Goal: Transaction & Acquisition: Obtain resource

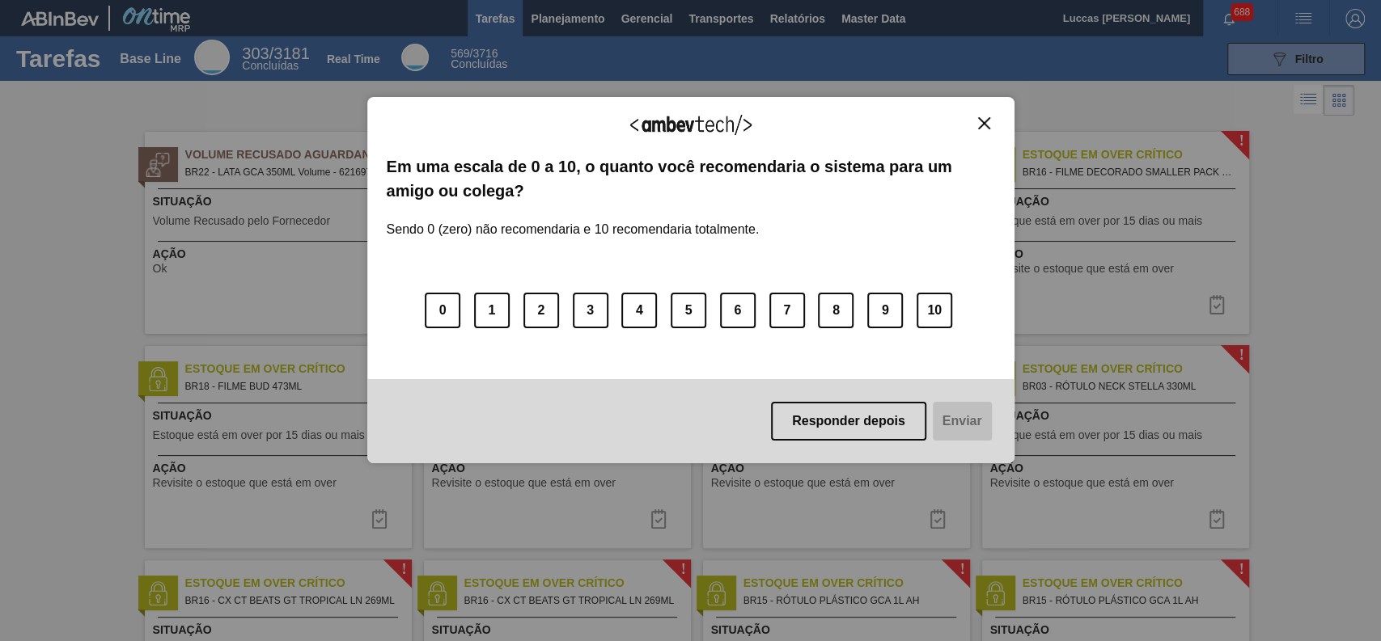
click at [975, 126] on button "Close" at bounding box center [984, 123] width 22 height 14
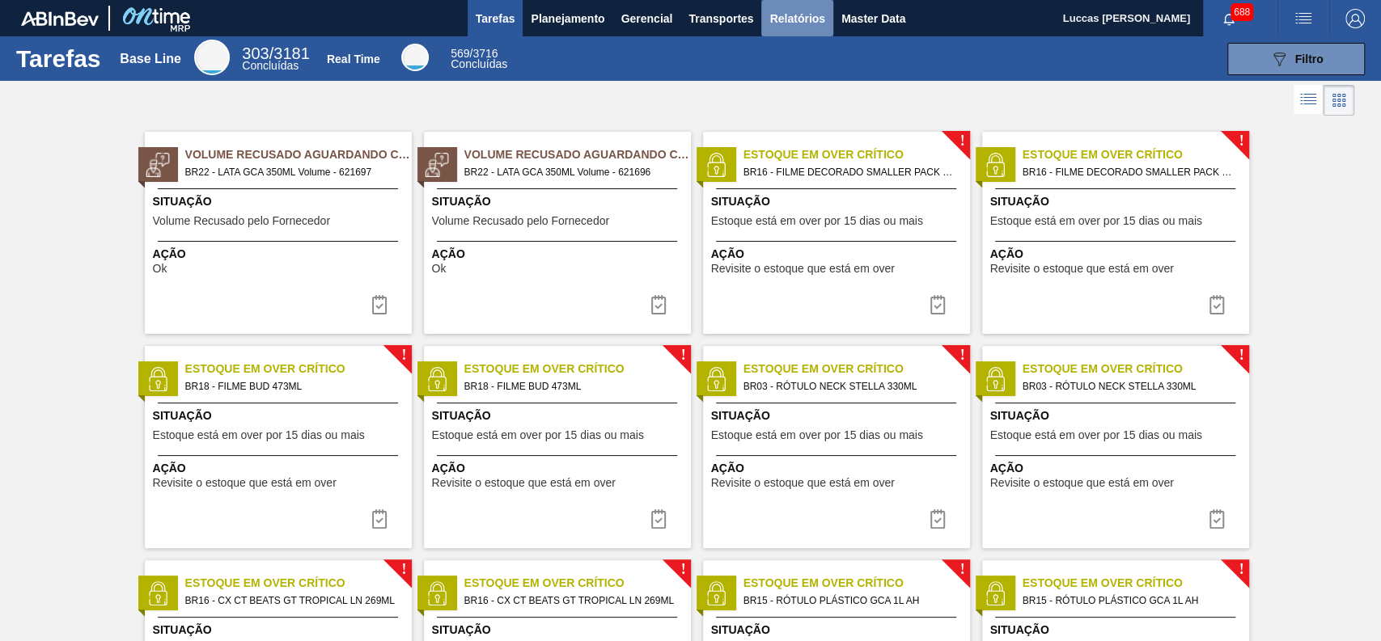
click at [780, 17] on span "Relatórios" at bounding box center [796, 18] width 55 height 19
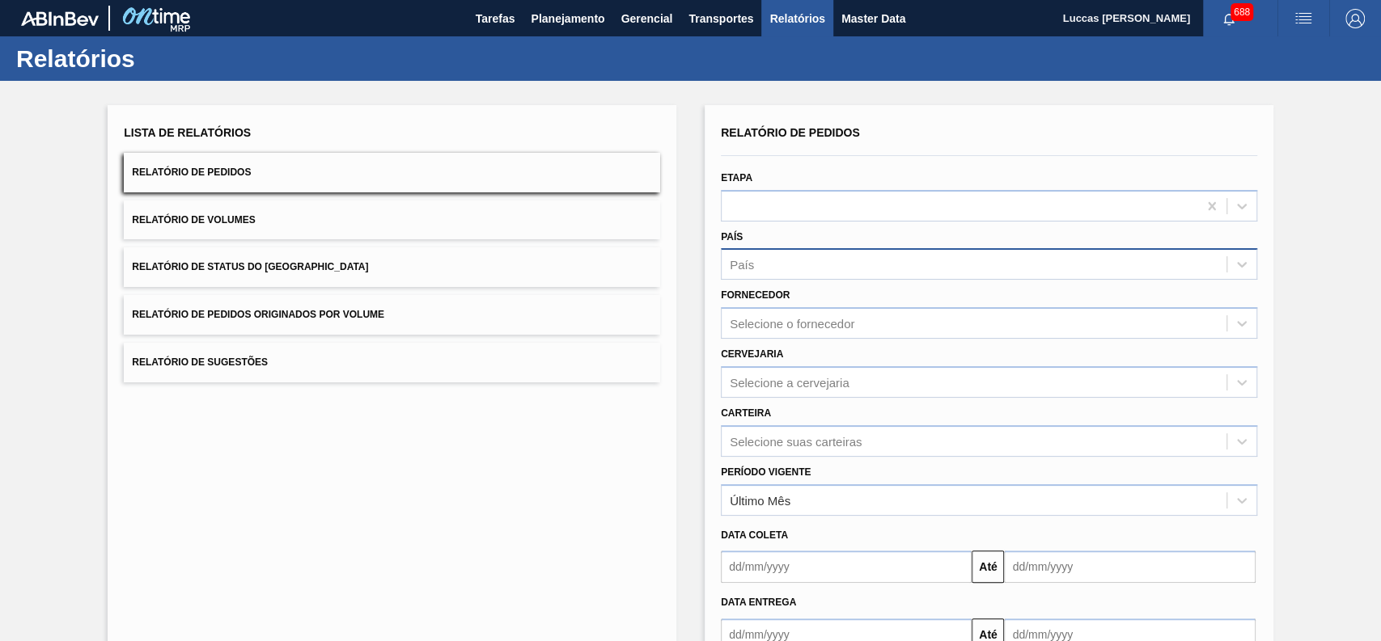
click at [795, 258] on div "País" at bounding box center [973, 264] width 505 height 23
type input "brasl"
click at [777, 243] on div "País País" at bounding box center [989, 253] width 536 height 55
click at [770, 256] on div "País" at bounding box center [973, 264] width 505 height 23
type input "[GEOGRAPHIC_DATA]"
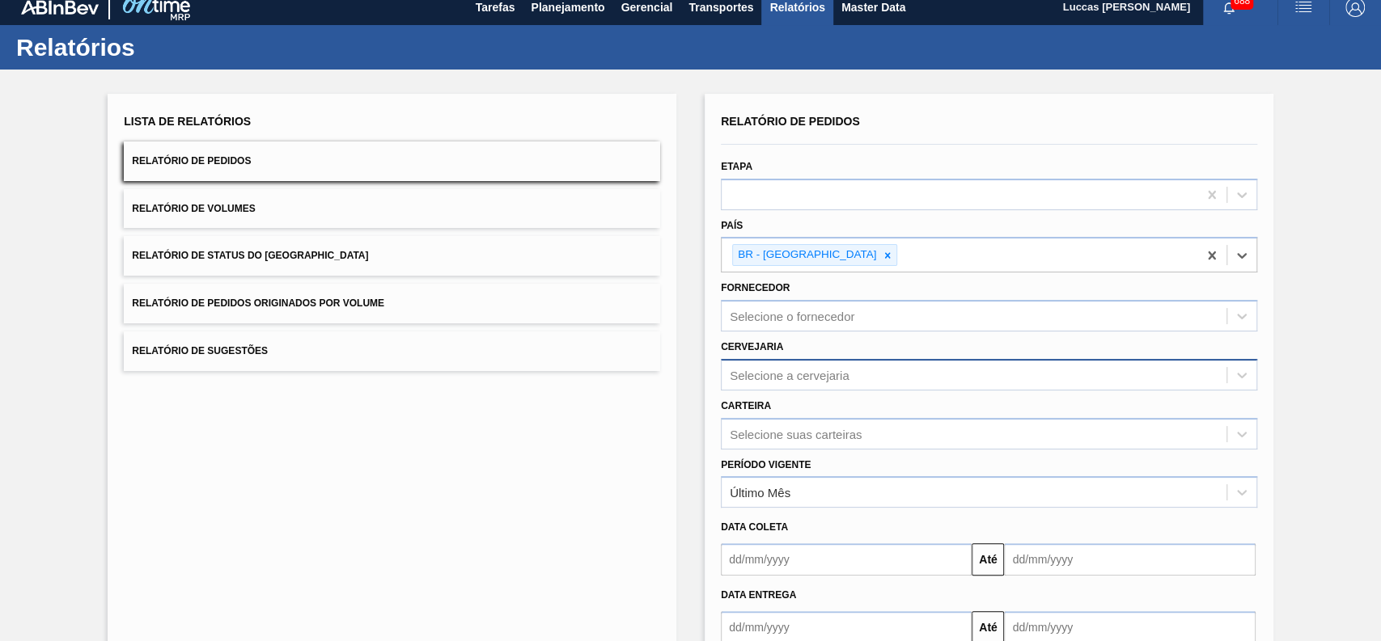
click at [809, 387] on div "Selecione a cervejaria" at bounding box center [989, 375] width 536 height 32
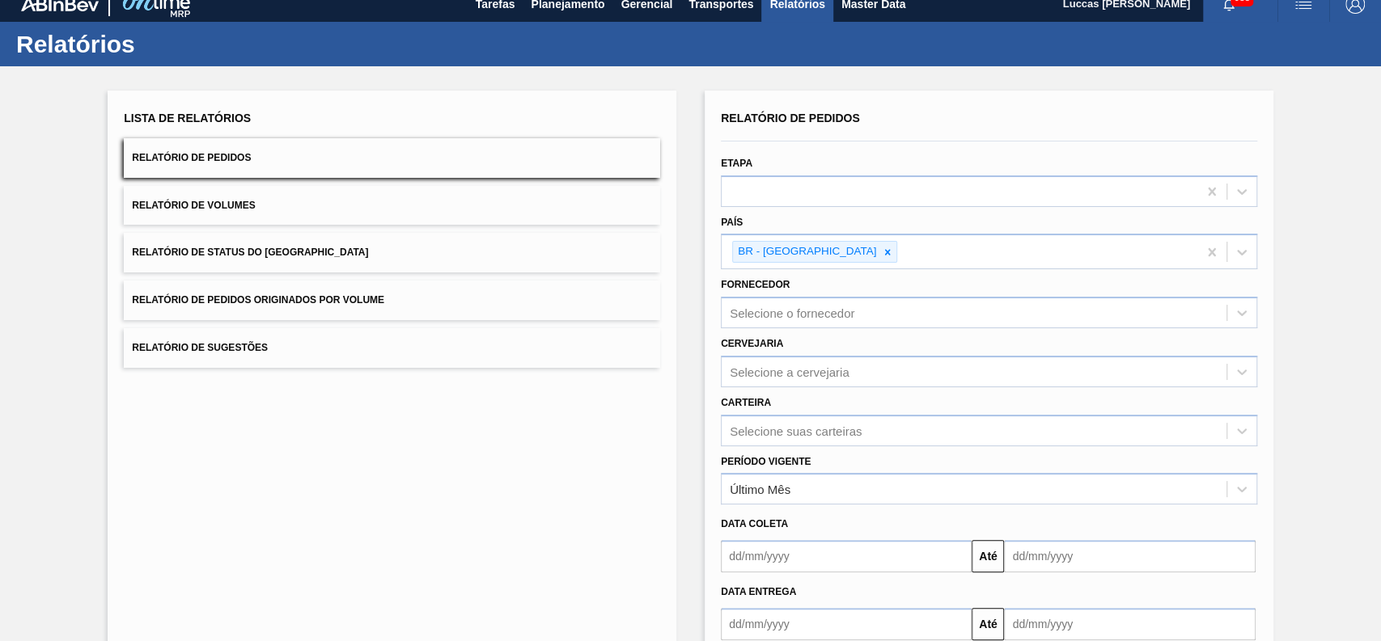
click at [815, 346] on div "Cervejaria Selecione a cervejaria" at bounding box center [989, 359] width 536 height 55
click at [814, 424] on div "Selecione suas carteiras" at bounding box center [989, 431] width 536 height 32
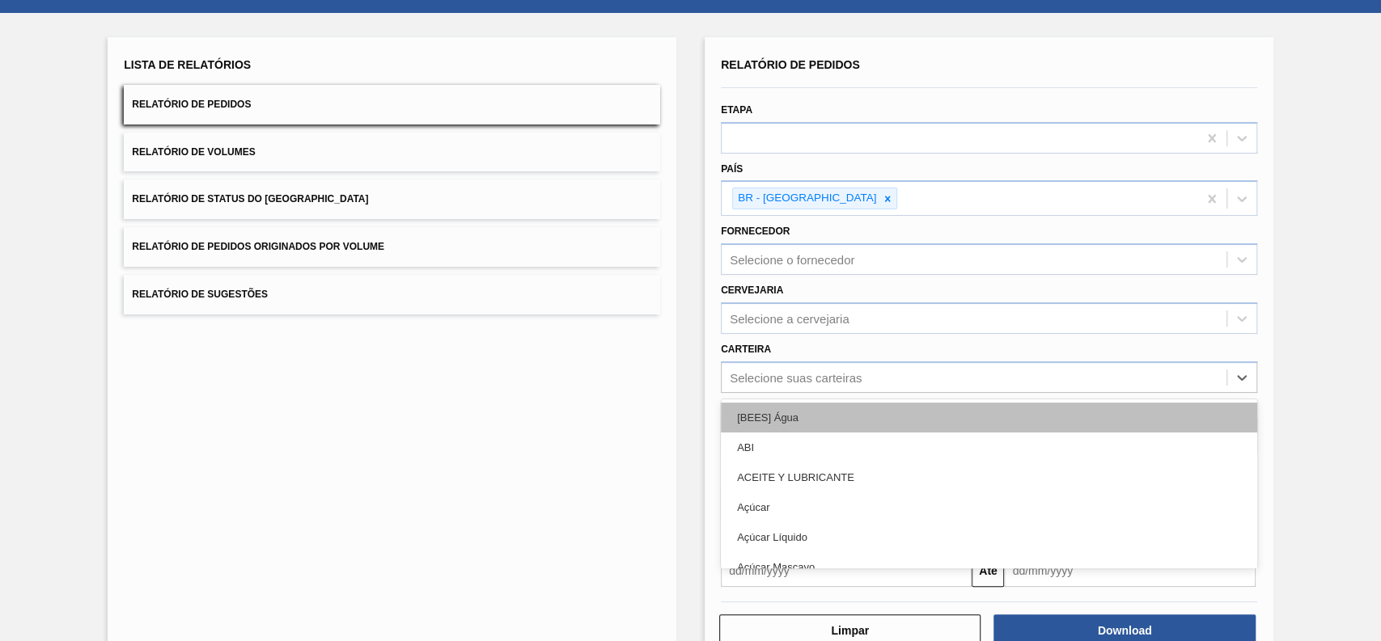
scroll to position [73, 0]
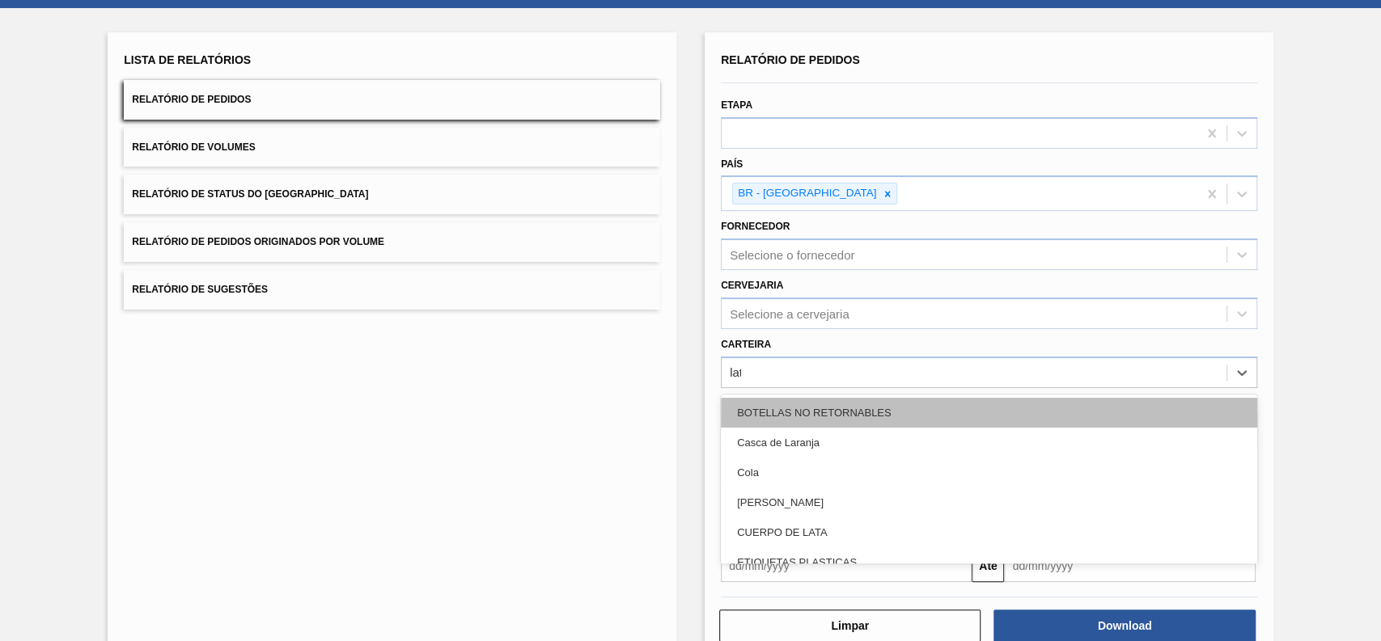
type input "lata"
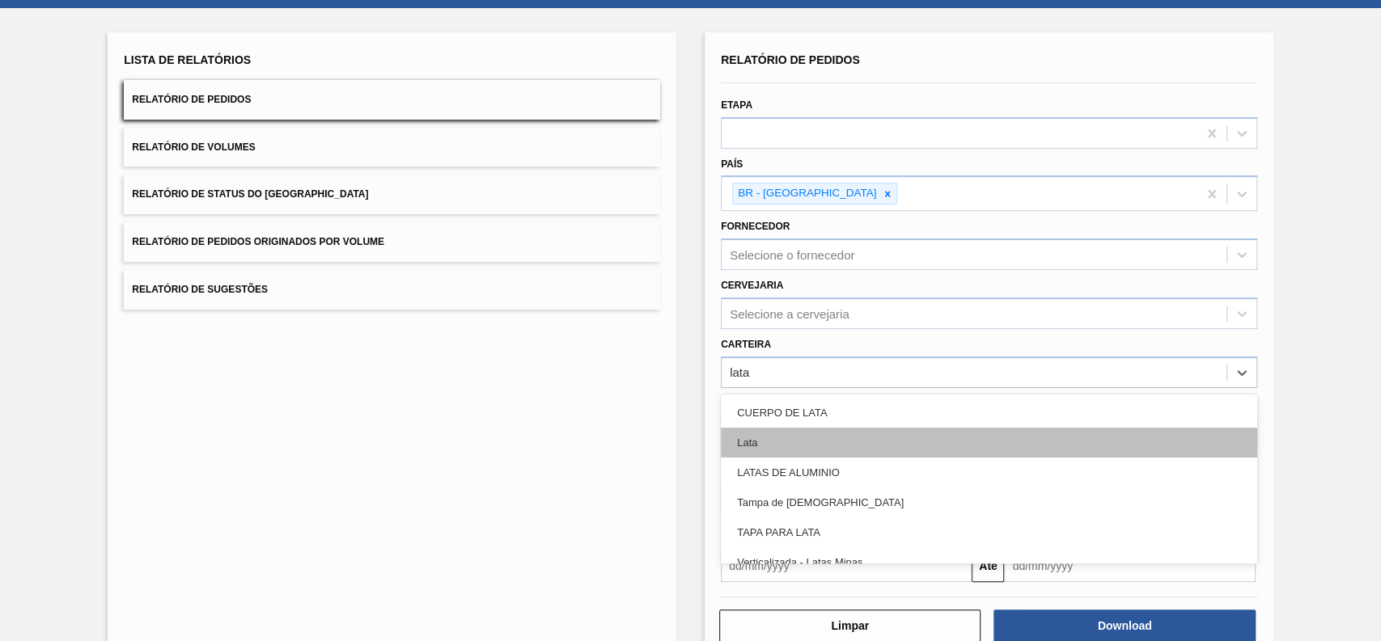
click at [784, 434] on div "Lata" at bounding box center [989, 443] width 536 height 30
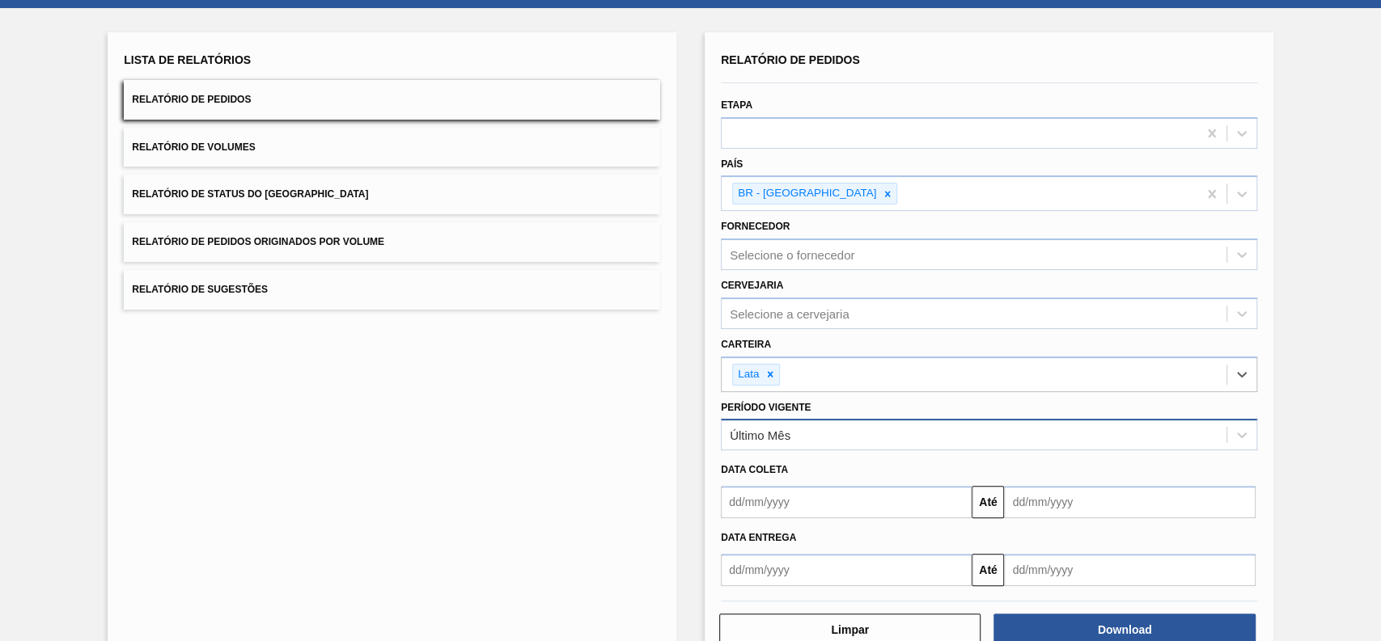
click at [783, 436] on div "Último Mês" at bounding box center [760, 436] width 61 height 14
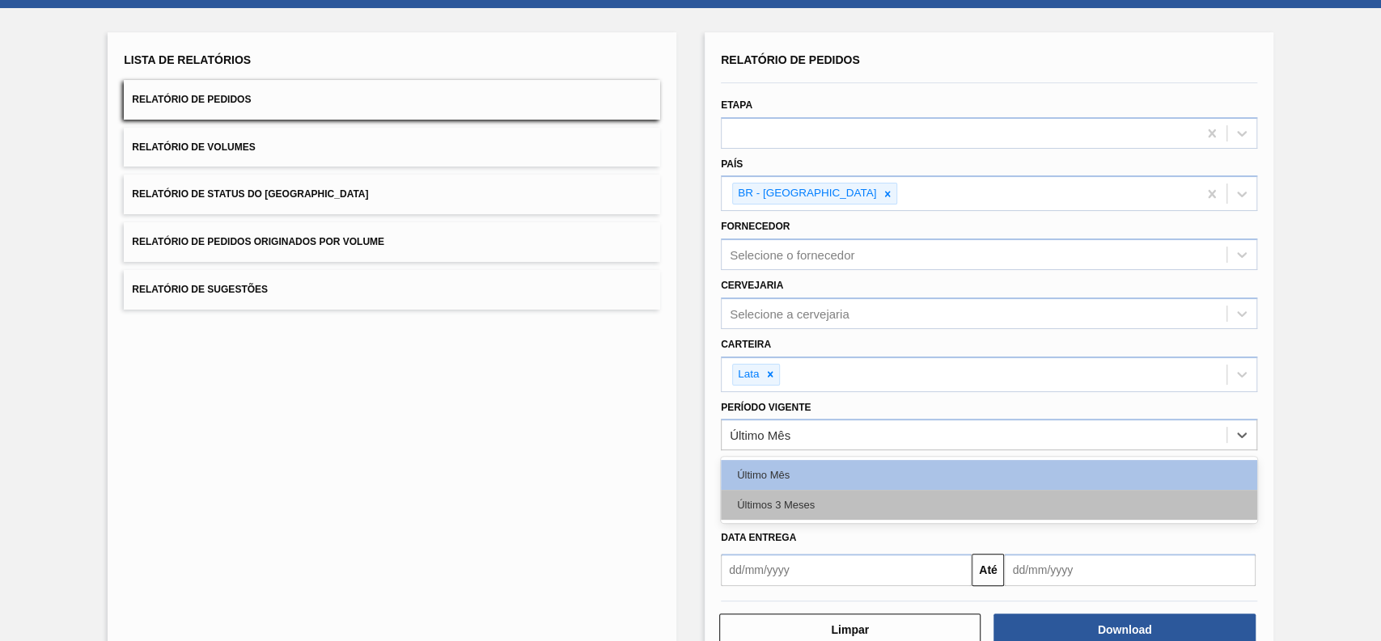
click at [792, 506] on div "Últimos 3 Meses" at bounding box center [989, 505] width 536 height 30
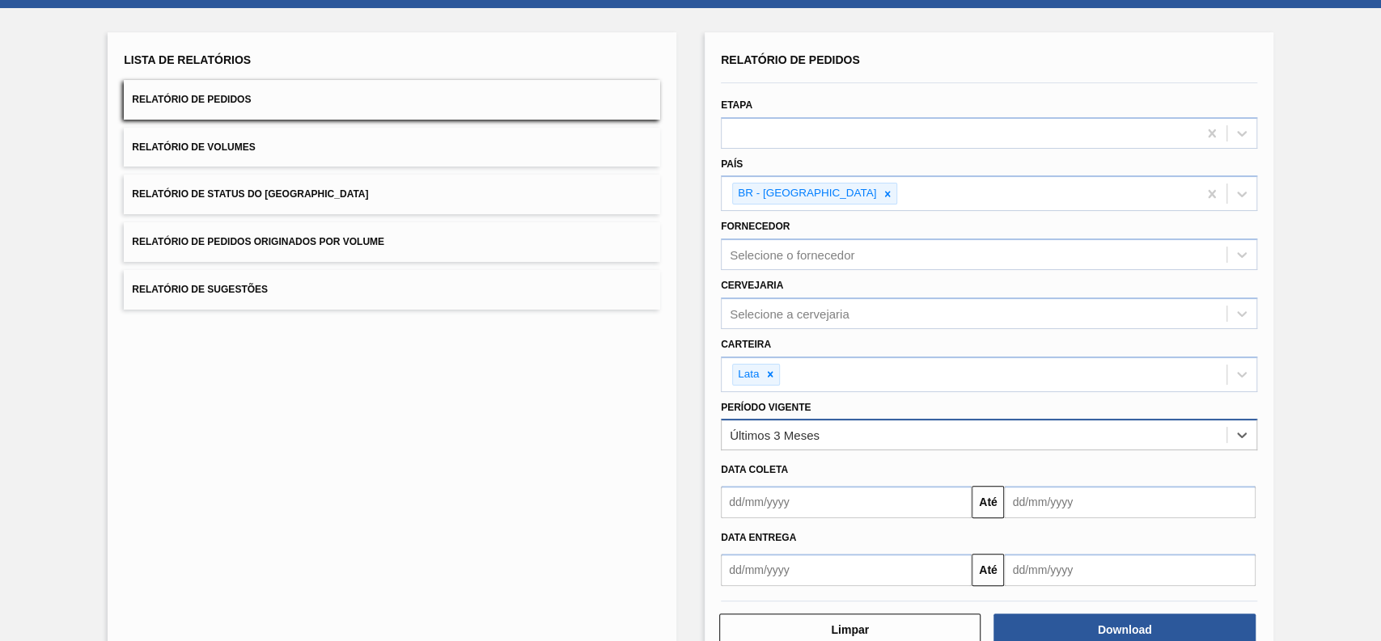
click at [797, 424] on div "Últimos 3 Meses" at bounding box center [973, 435] width 505 height 23
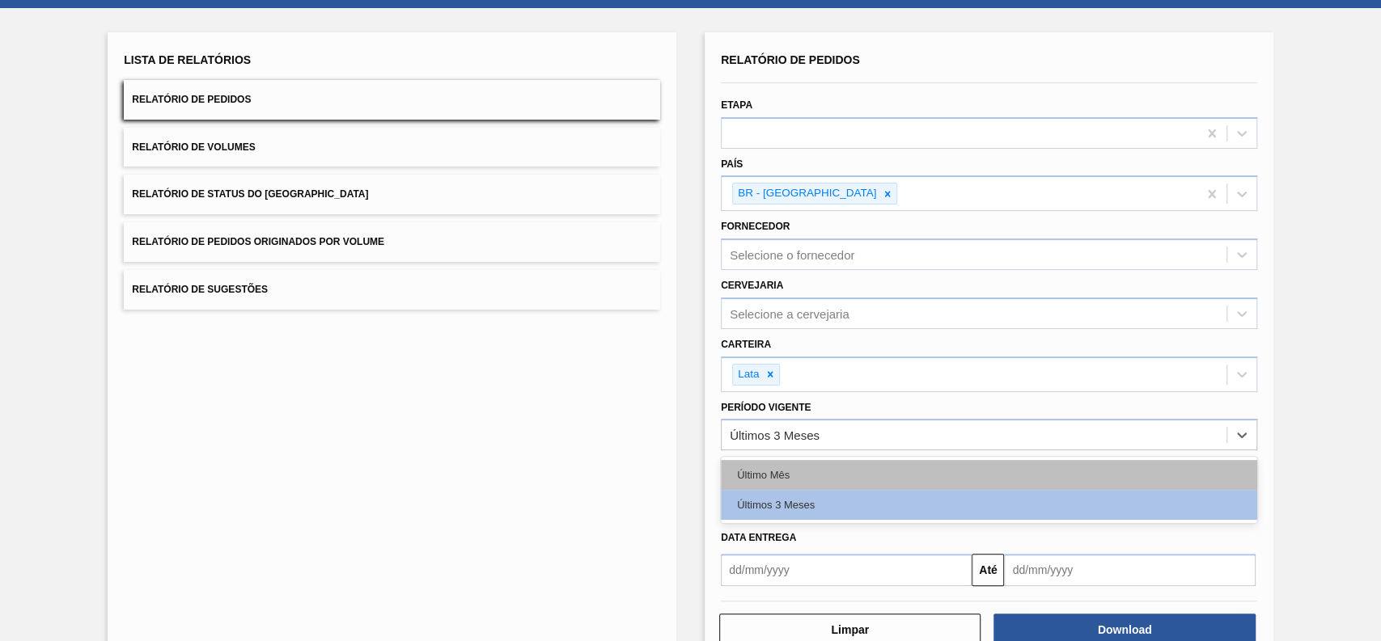
click at [794, 471] on div "Último Mês" at bounding box center [989, 475] width 536 height 30
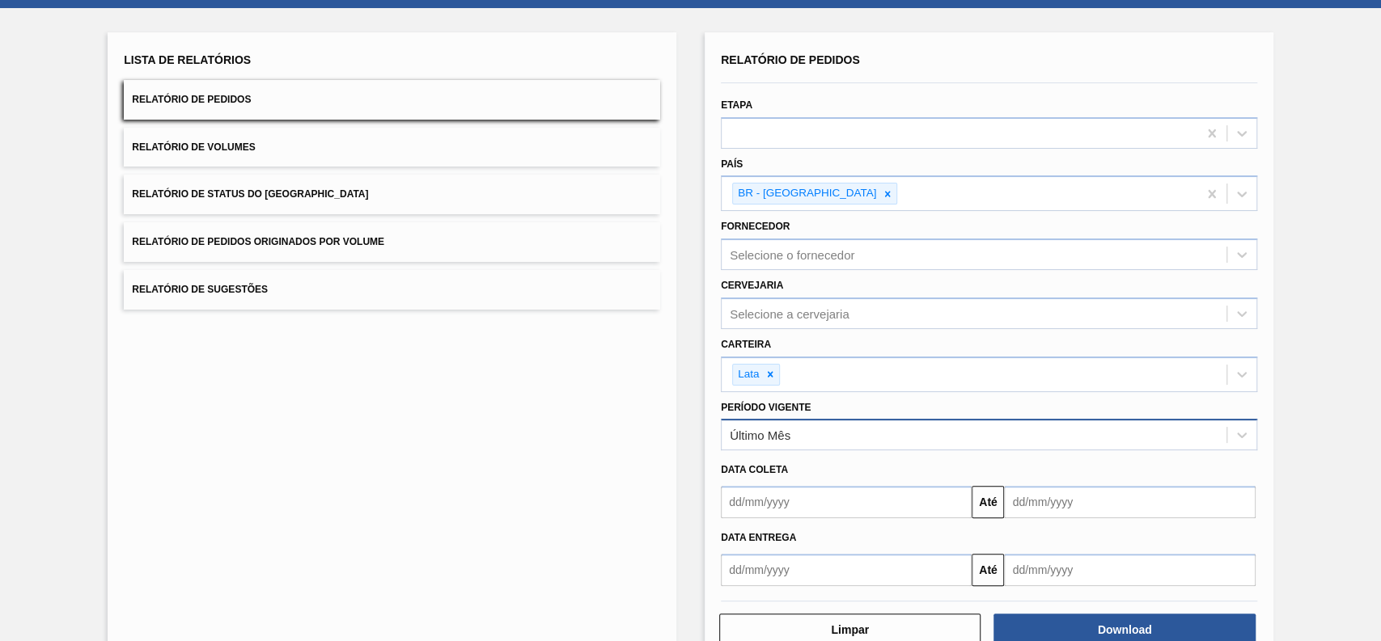
click at [801, 446] on div "Último Mês" at bounding box center [989, 435] width 536 height 32
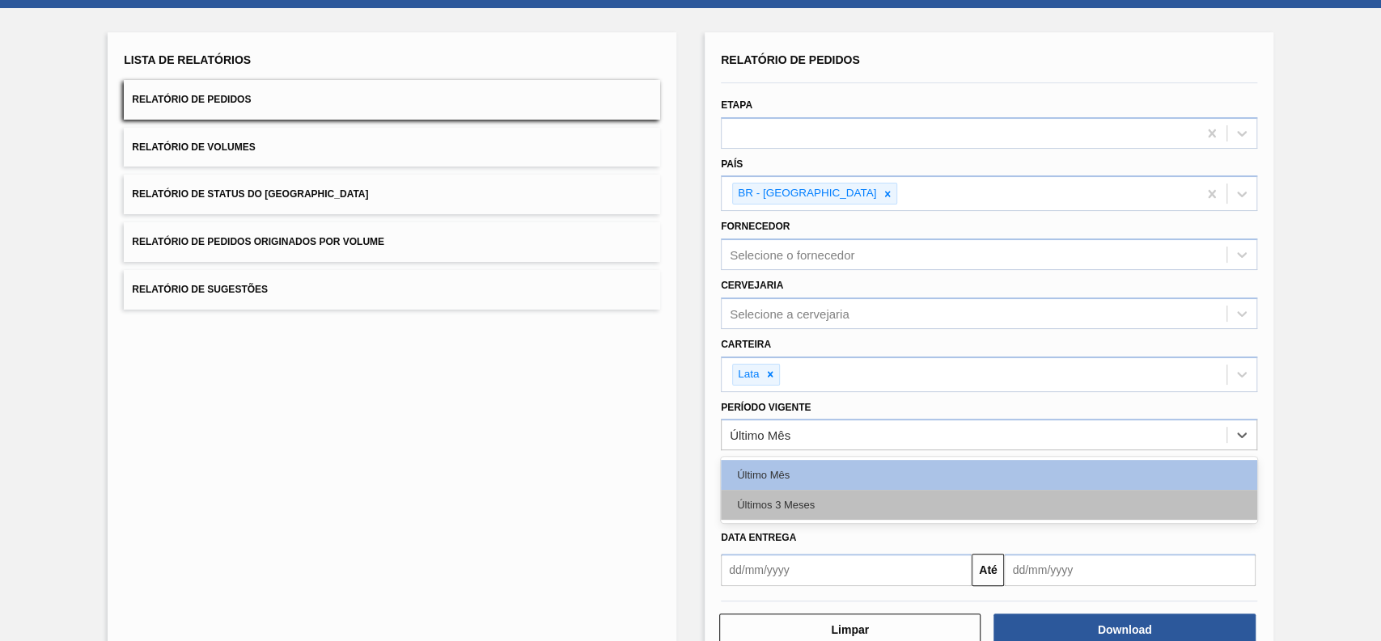
click at [789, 499] on div "Últimos 3 Meses" at bounding box center [989, 505] width 536 height 30
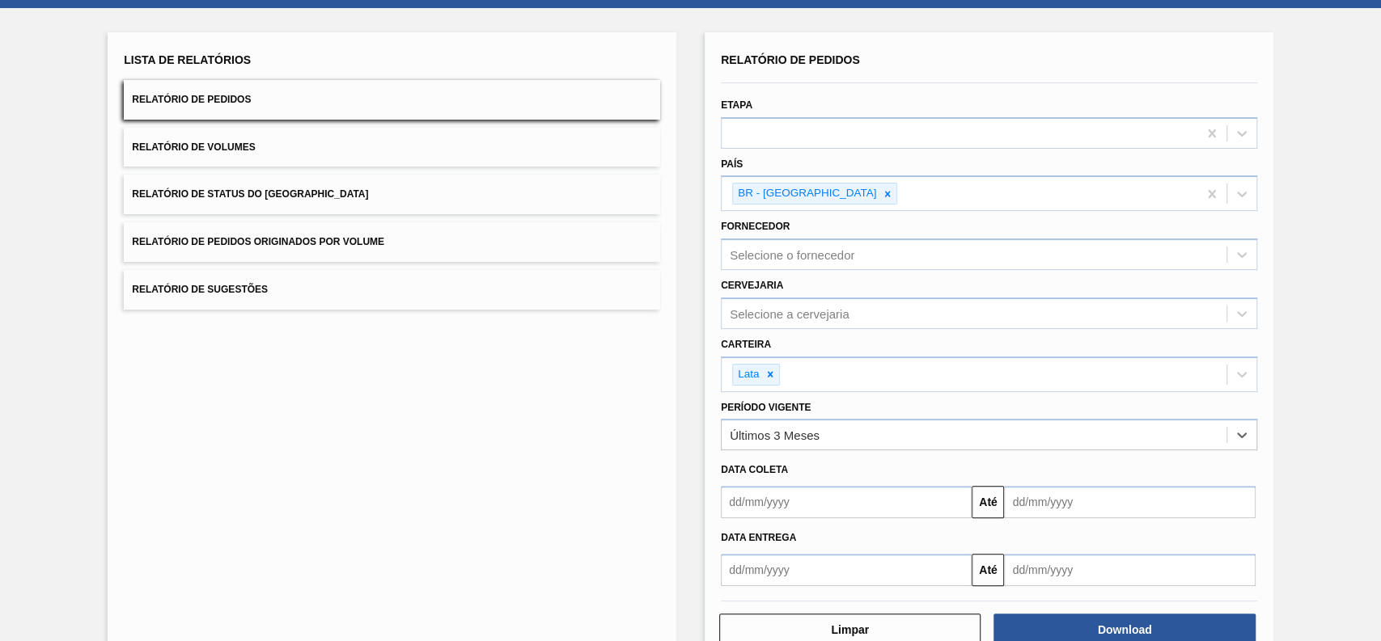
click at [945, 502] on input "text" at bounding box center [846, 502] width 251 height 32
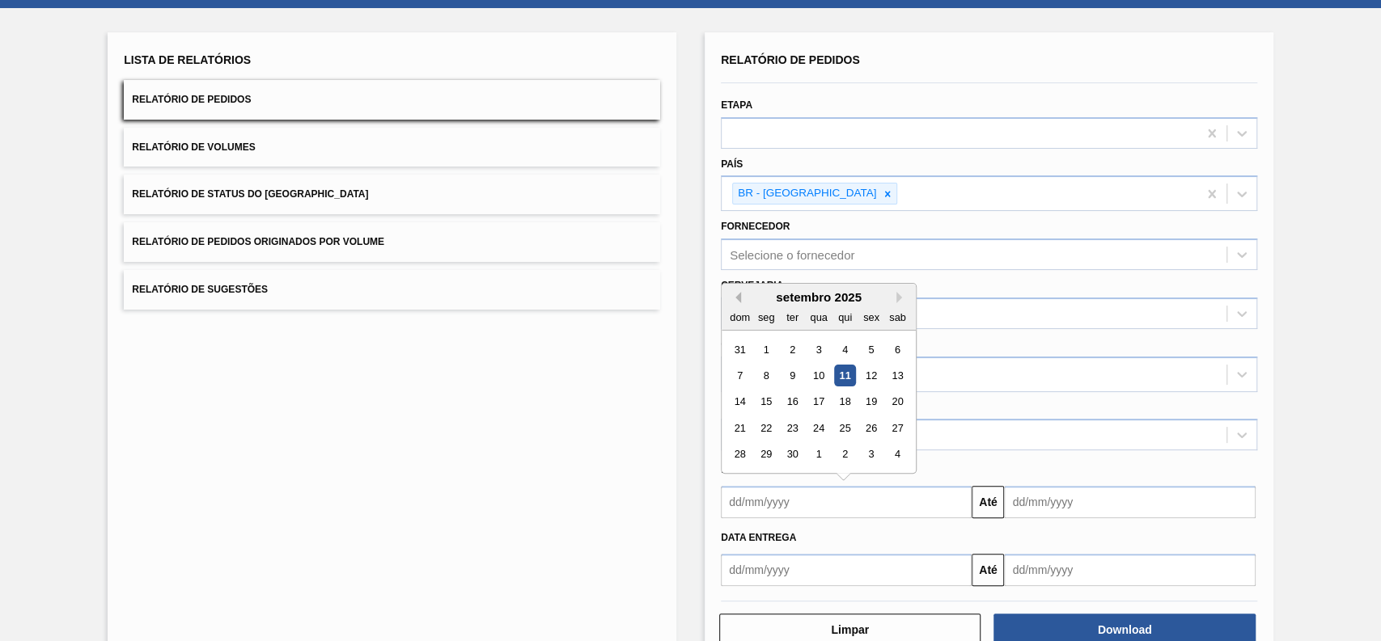
click at [736, 295] on button "Previous Month" at bounding box center [735, 297] width 11 height 11
click at [763, 343] on div "28" at bounding box center [766, 350] width 22 height 22
type input "[DATE]"
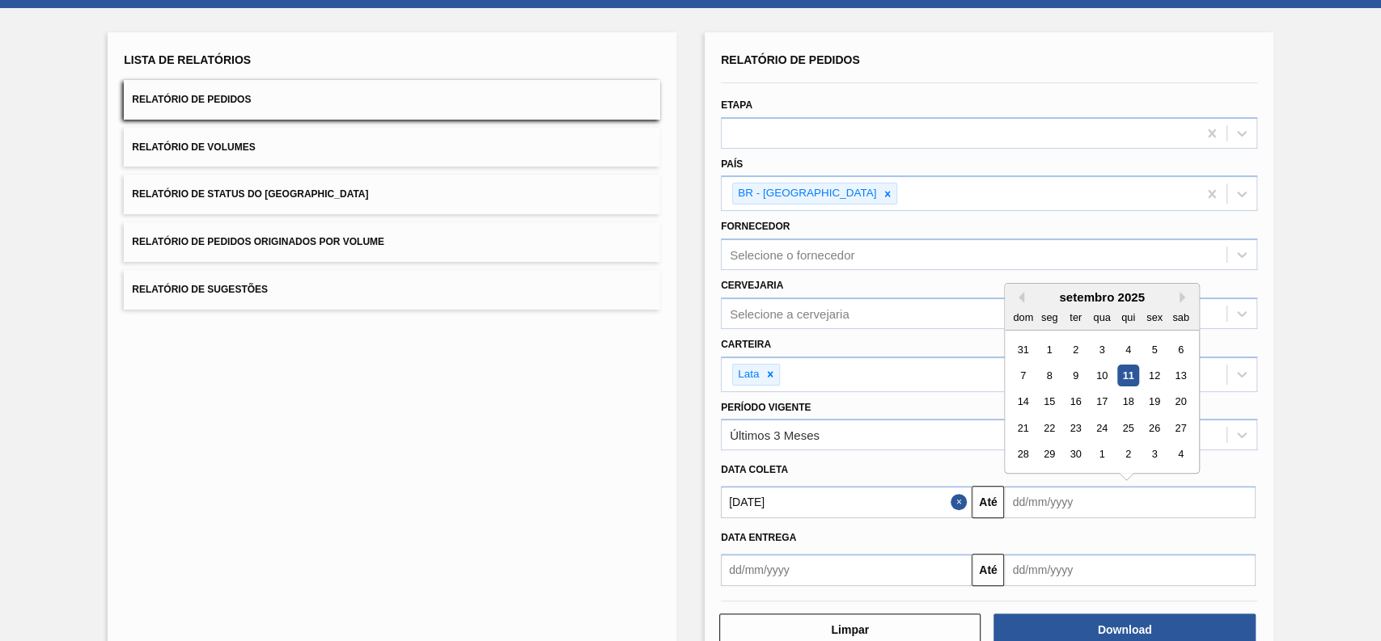
click at [1199, 497] on input "text" at bounding box center [1129, 502] width 251 height 32
click at [1051, 347] on div "1" at bounding box center [1050, 350] width 22 height 22
type input "[DATE]"
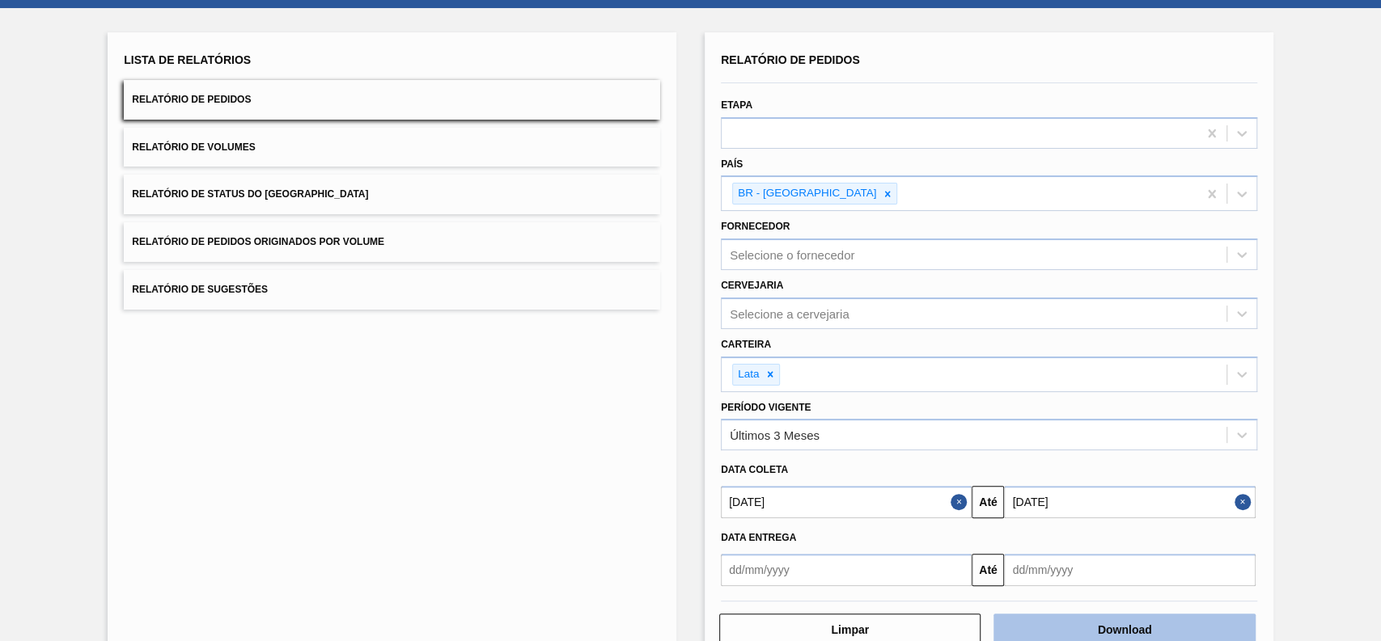
click at [1145, 577] on button "Download" at bounding box center [1123, 630] width 261 height 32
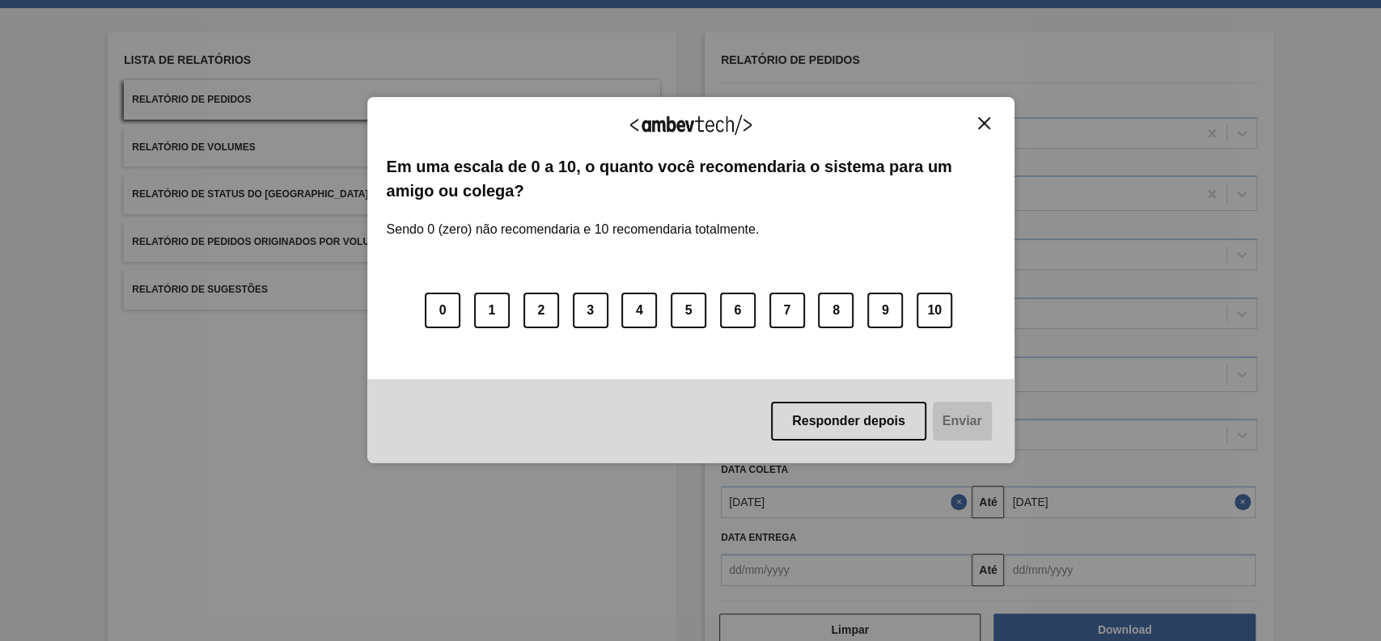
click at [986, 122] on img "Close" at bounding box center [984, 123] width 12 height 12
click at [979, 120] on img "Close" at bounding box center [984, 123] width 12 height 12
